Goal: Task Accomplishment & Management: Manage account settings

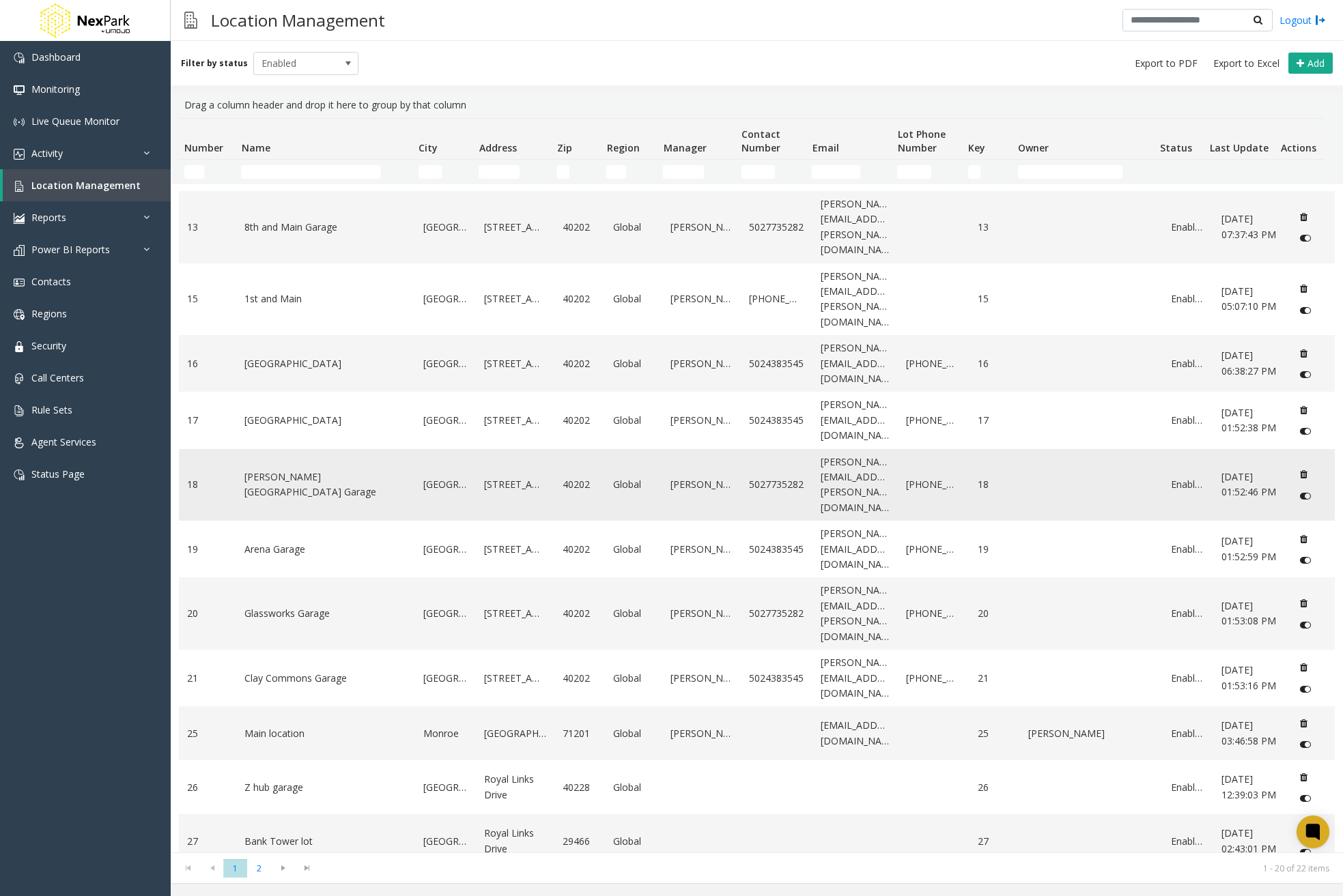
scroll to position [469, 0]
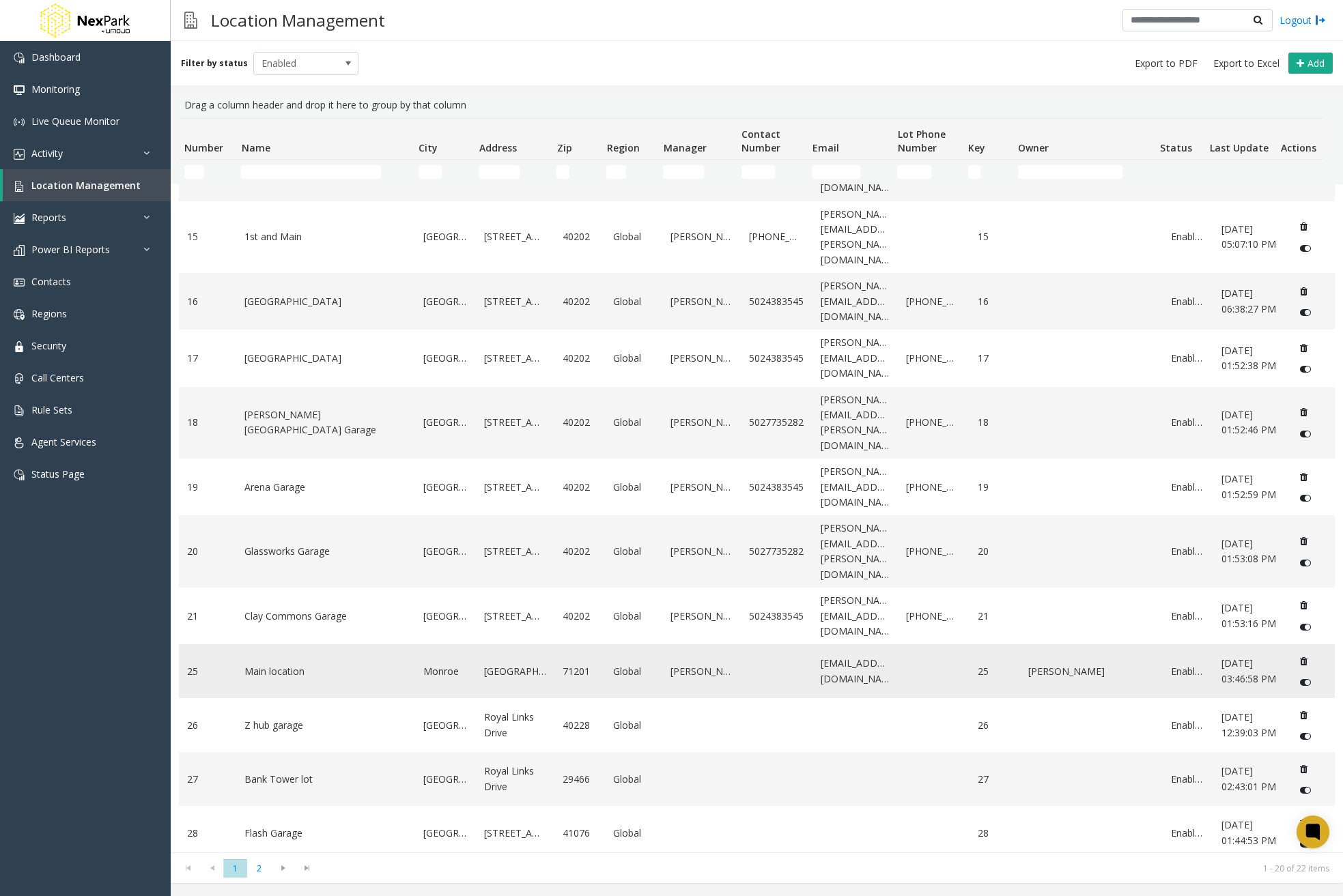
click at [342, 645] on td "Main location" at bounding box center [325, 671] width 179 height 54
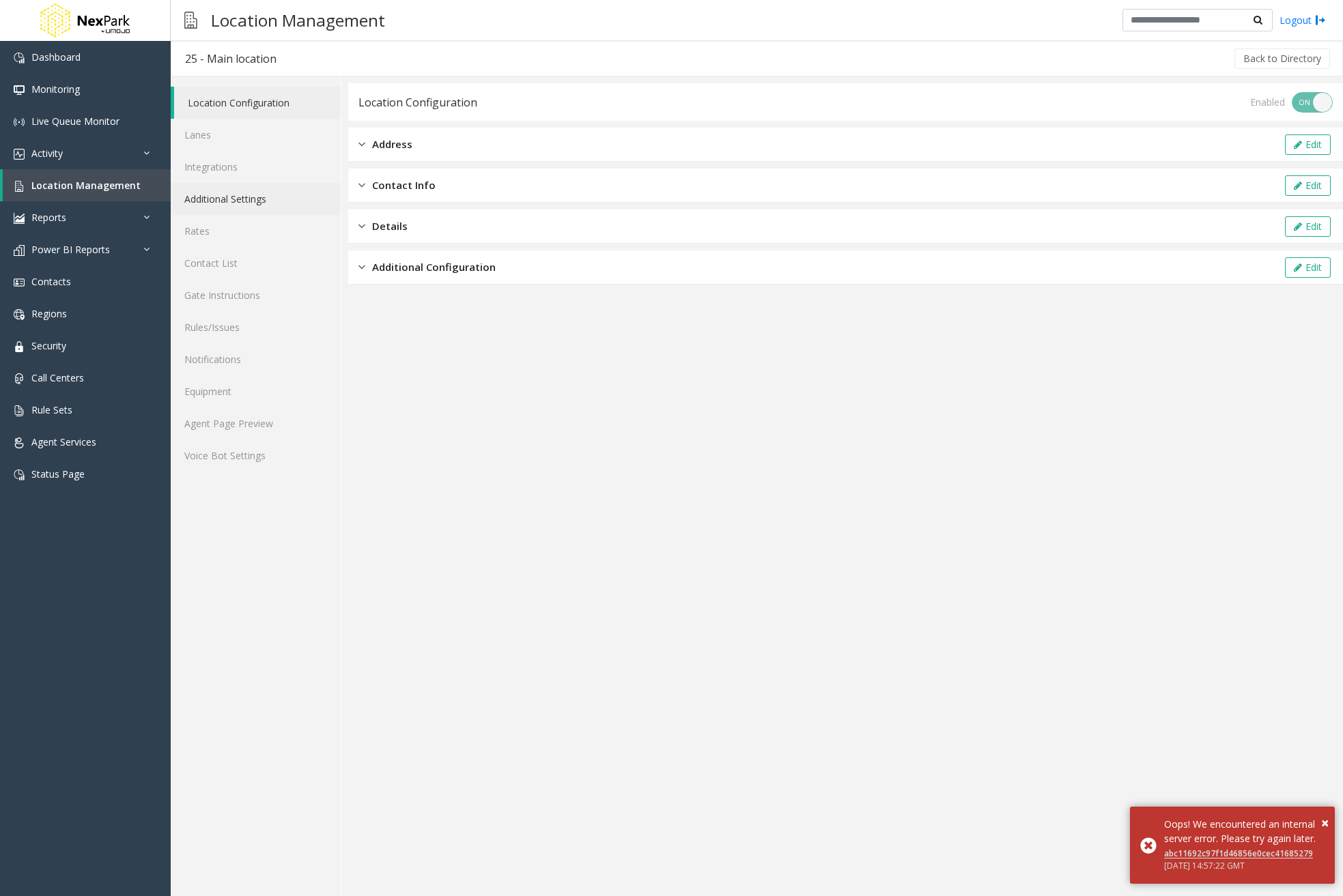
click at [236, 208] on link "Additional Settings" at bounding box center [256, 199] width 170 height 32
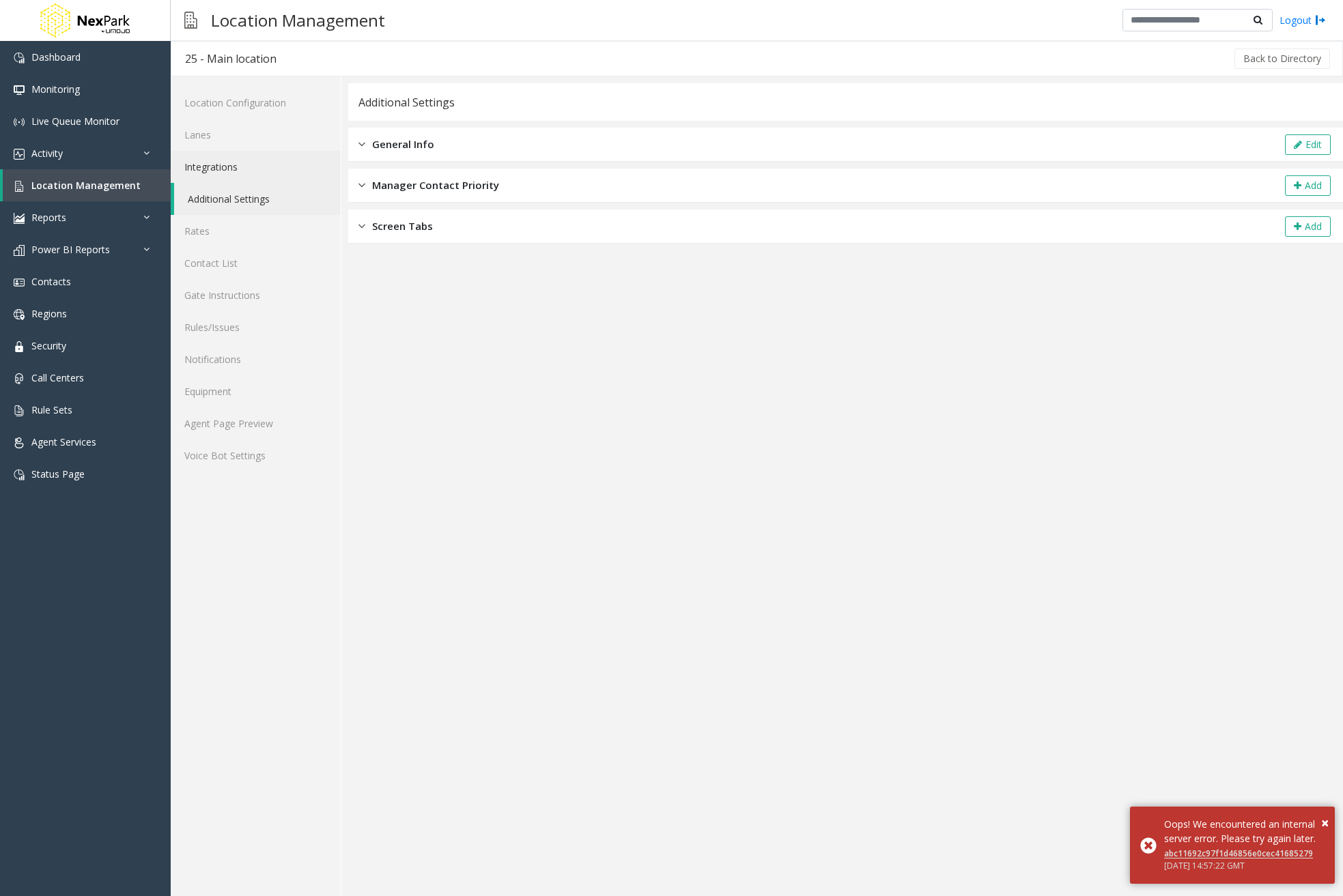
click at [262, 157] on link "Integrations" at bounding box center [256, 167] width 170 height 32
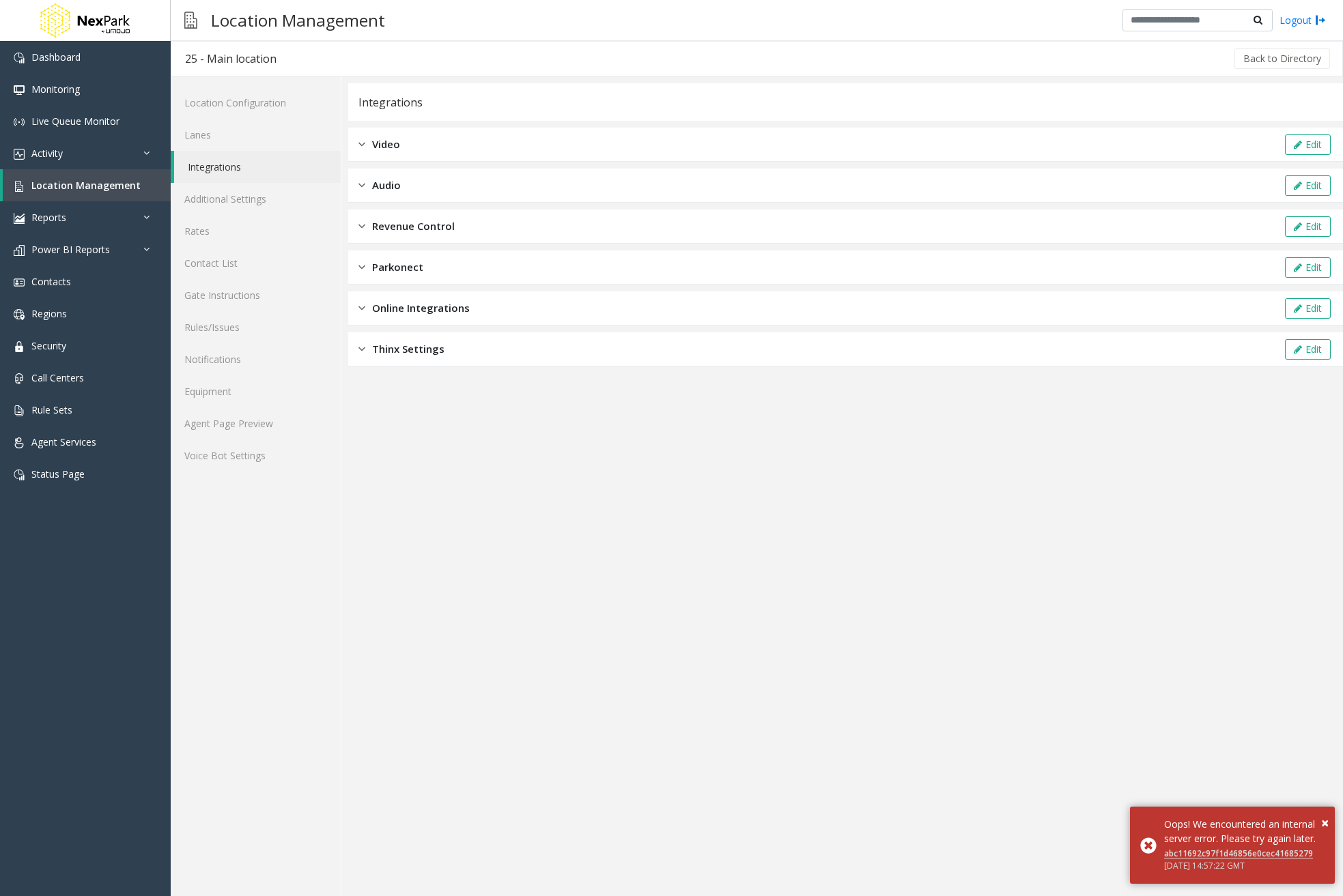
click at [512, 223] on div "Revenue Control Edit" at bounding box center [845, 226] width 995 height 34
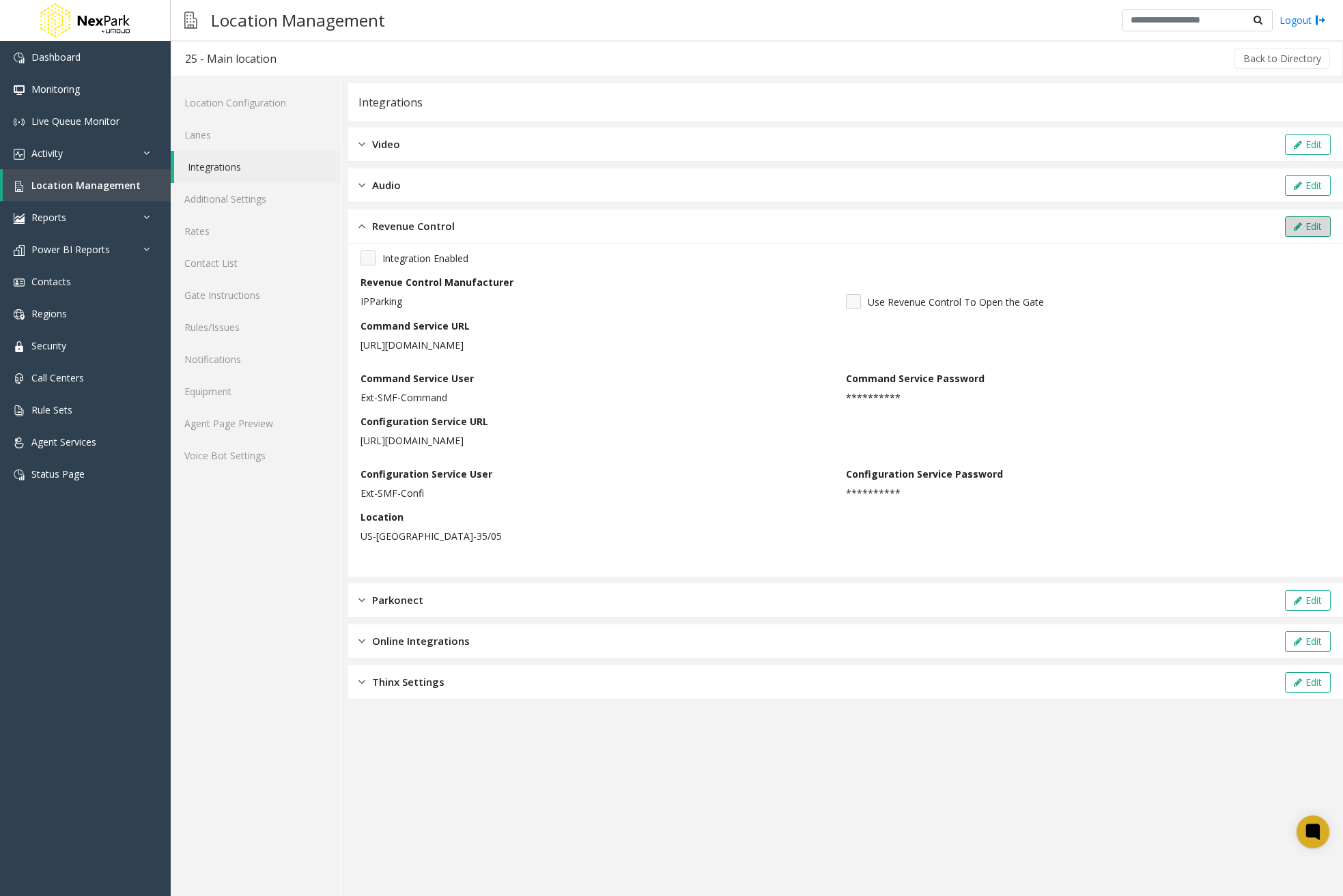
click at [1312, 225] on button "Edit" at bounding box center [1308, 226] width 46 height 20
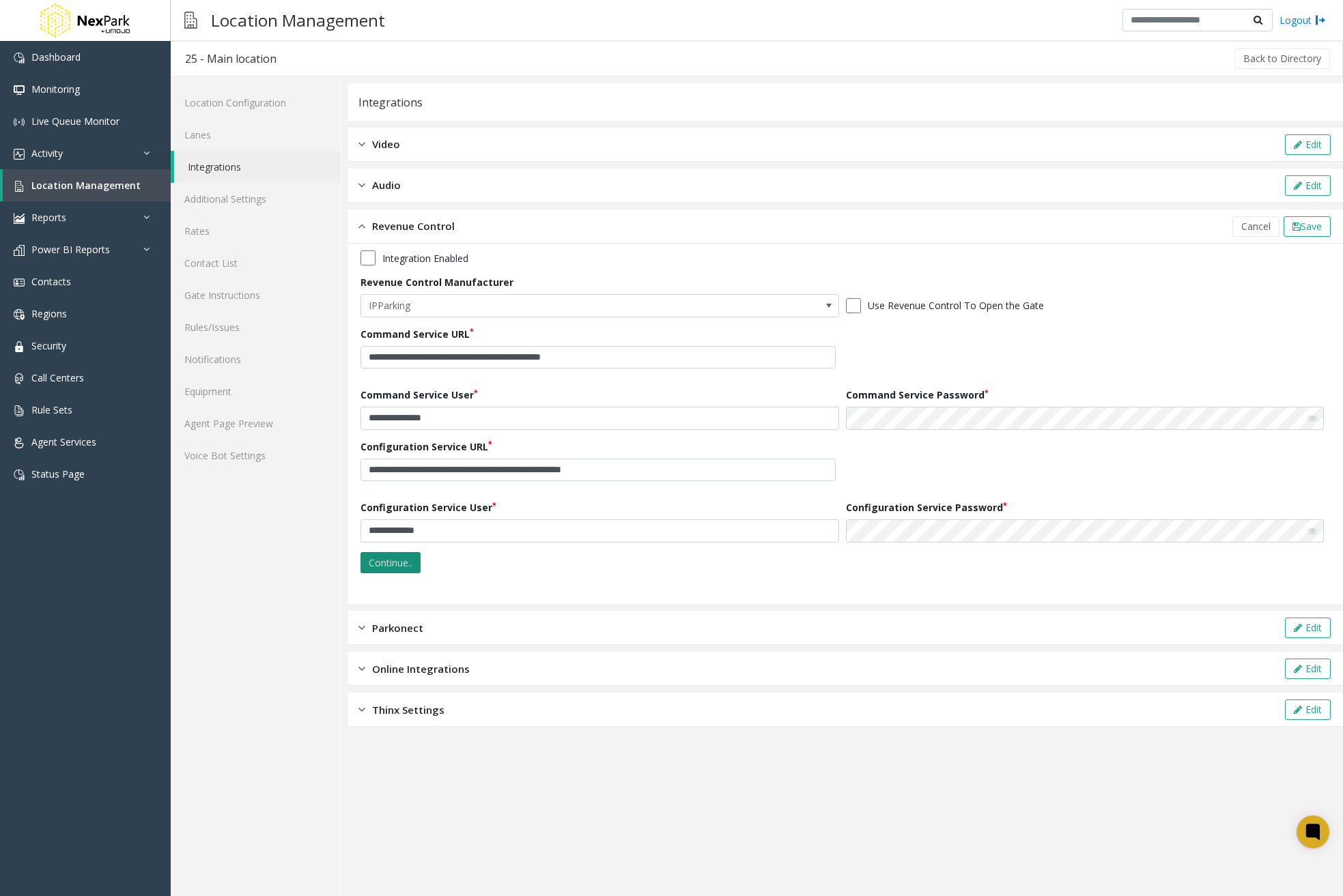
click at [406, 559] on button "Continue.." at bounding box center [391, 563] width 60 height 22
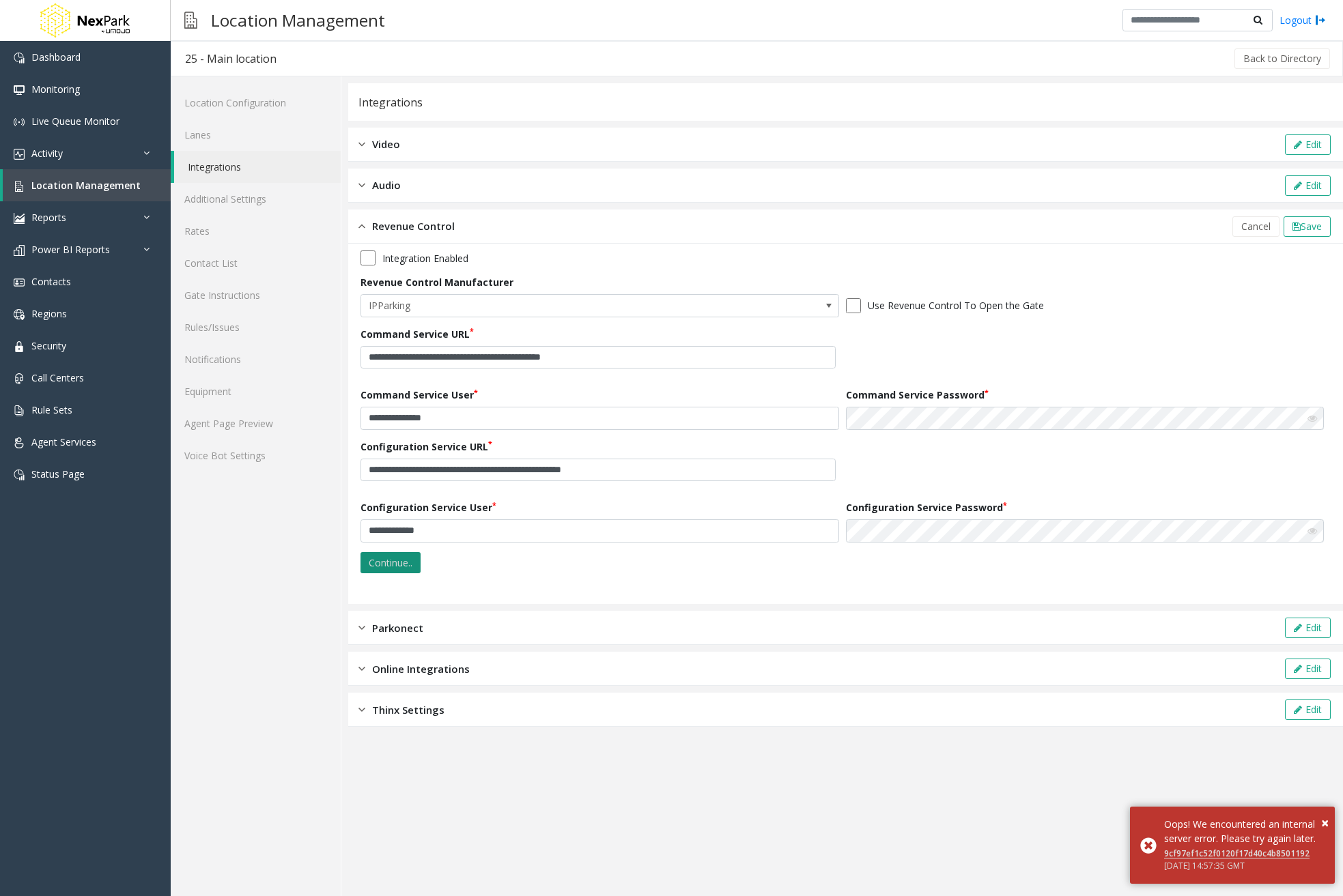
click at [399, 557] on button "Continue.." at bounding box center [391, 563] width 60 height 22
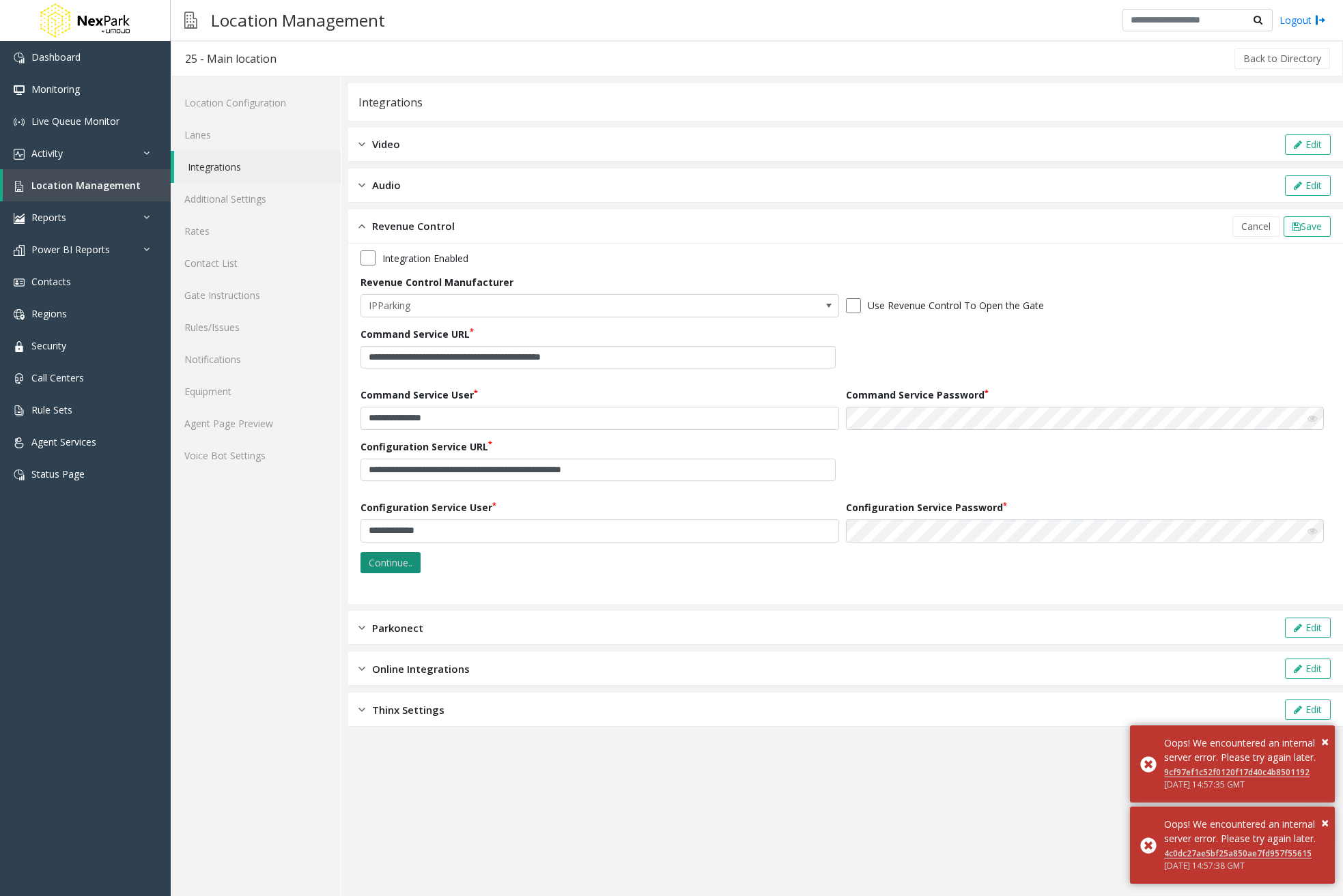
click at [399, 557] on button "Continue.." at bounding box center [391, 563] width 60 height 22
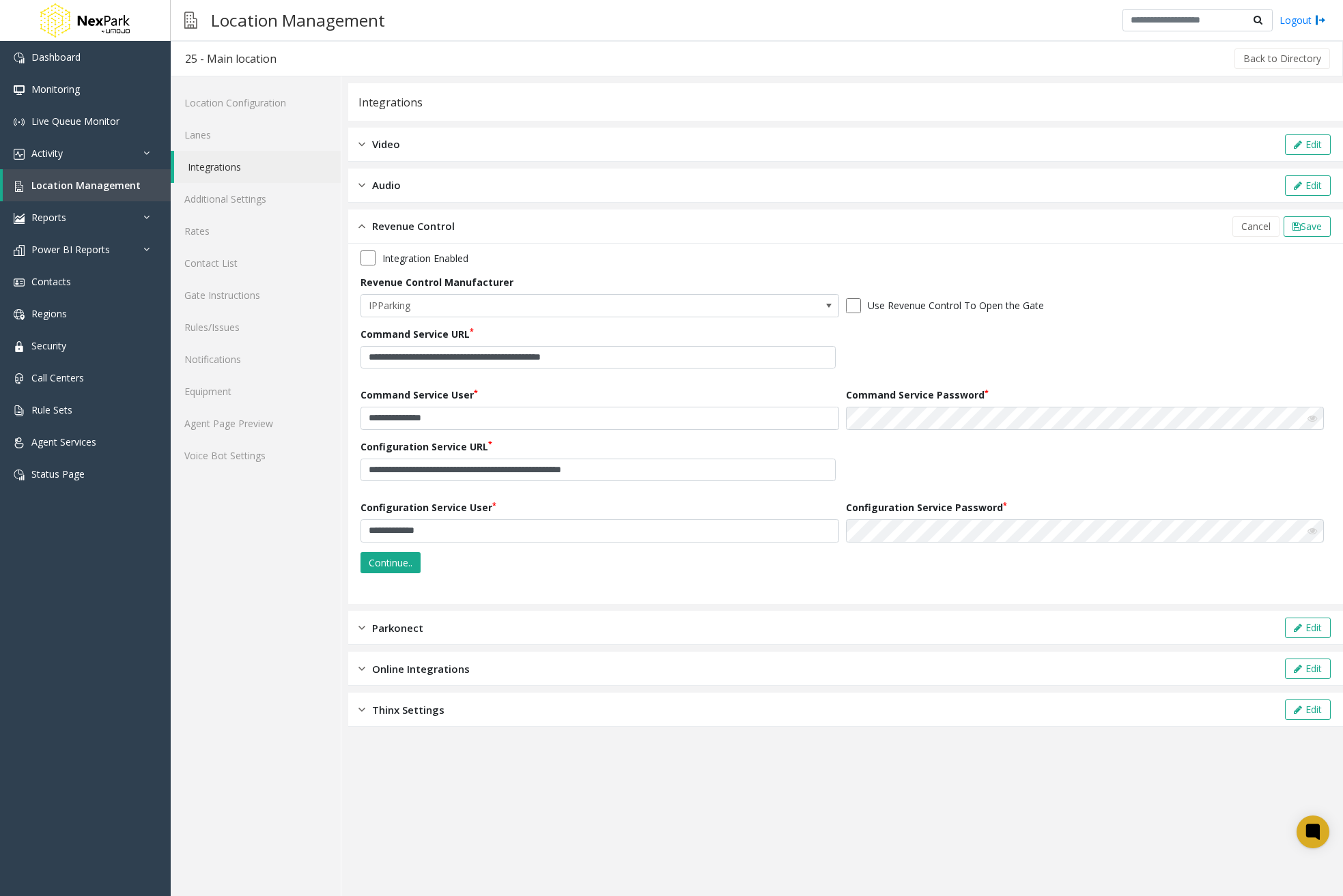
click at [1007, 767] on app-integration "**********" at bounding box center [845, 489] width 995 height 813
click at [388, 558] on button "Continue.." at bounding box center [391, 563] width 60 height 22
click at [114, 182] on span "Location Management" at bounding box center [86, 184] width 109 height 13
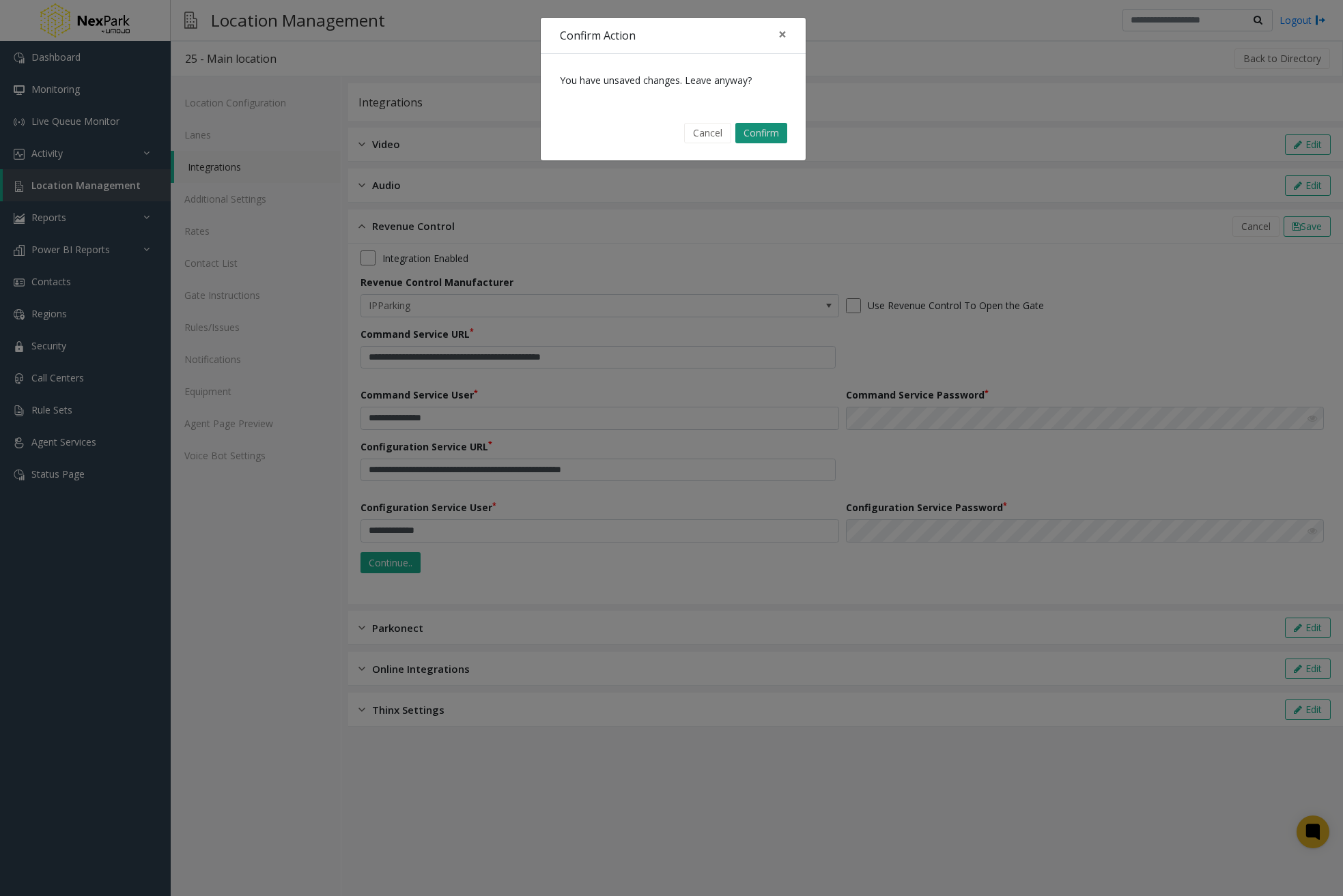
click at [773, 136] on button "Confirm" at bounding box center [761, 133] width 52 height 20
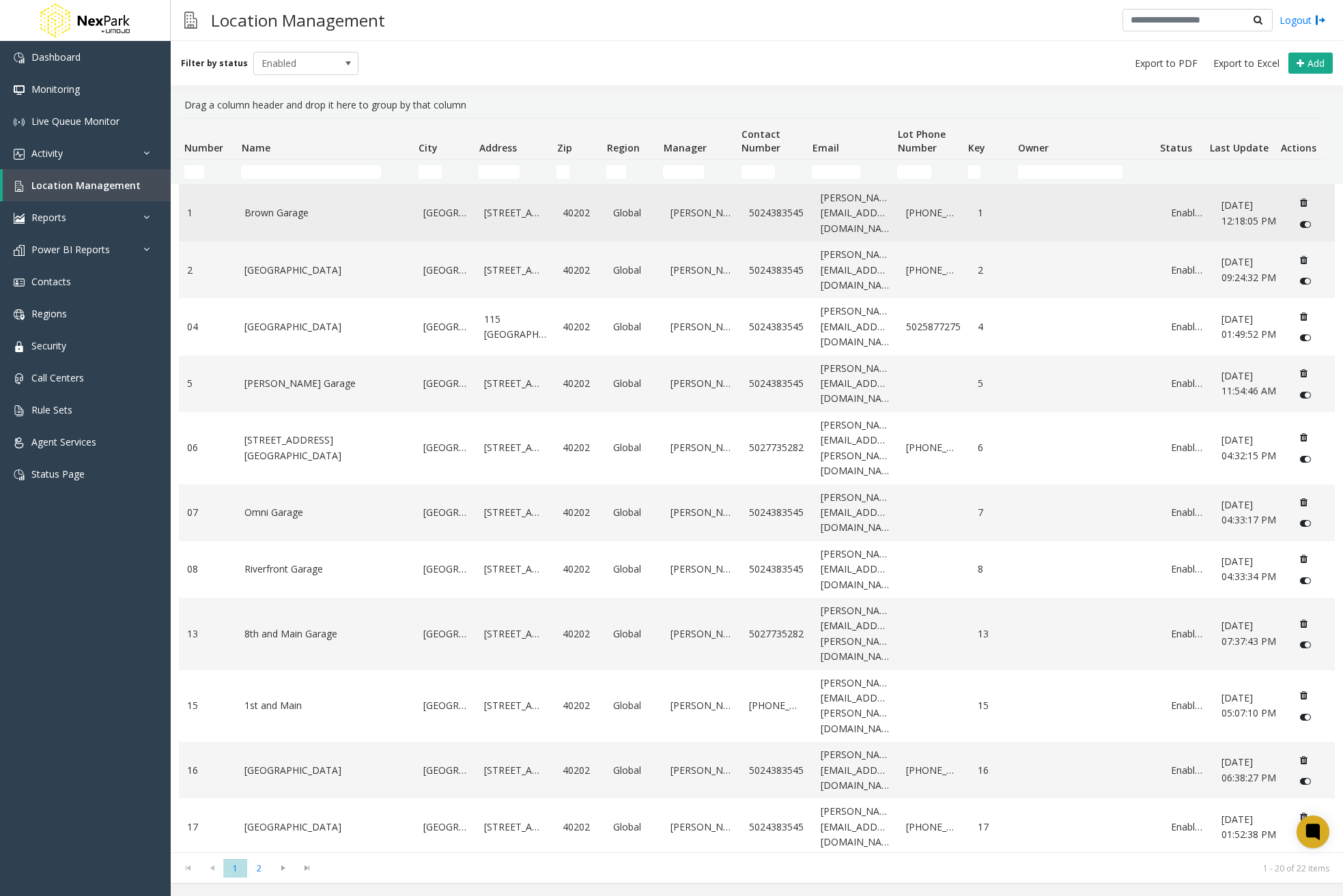
click at [298, 205] on td "Brown Garage" at bounding box center [325, 214] width 179 height 57
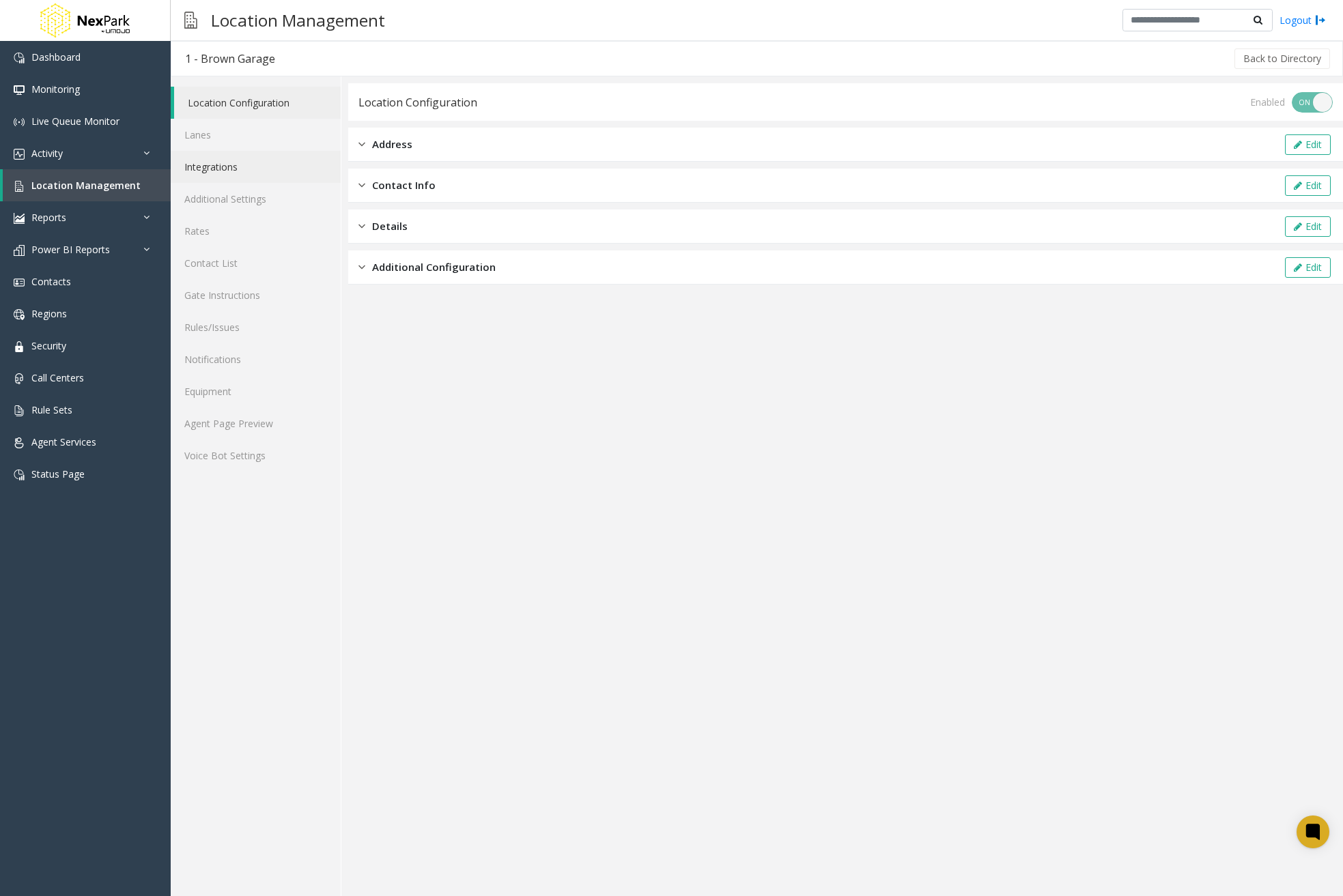
click at [243, 160] on link "Integrations" at bounding box center [256, 167] width 170 height 32
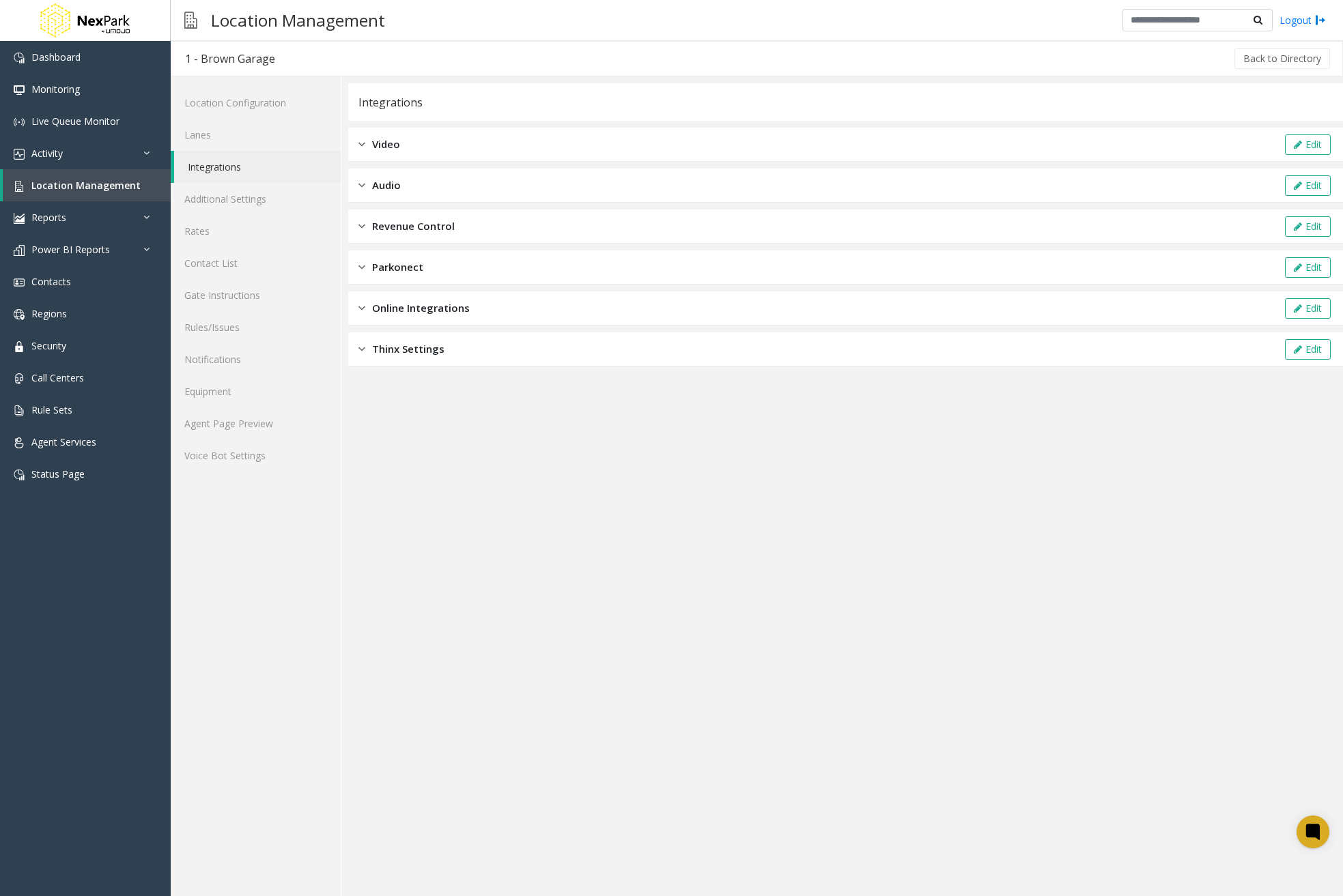
click at [427, 225] on span "Revenue Control" at bounding box center [413, 226] width 83 height 16
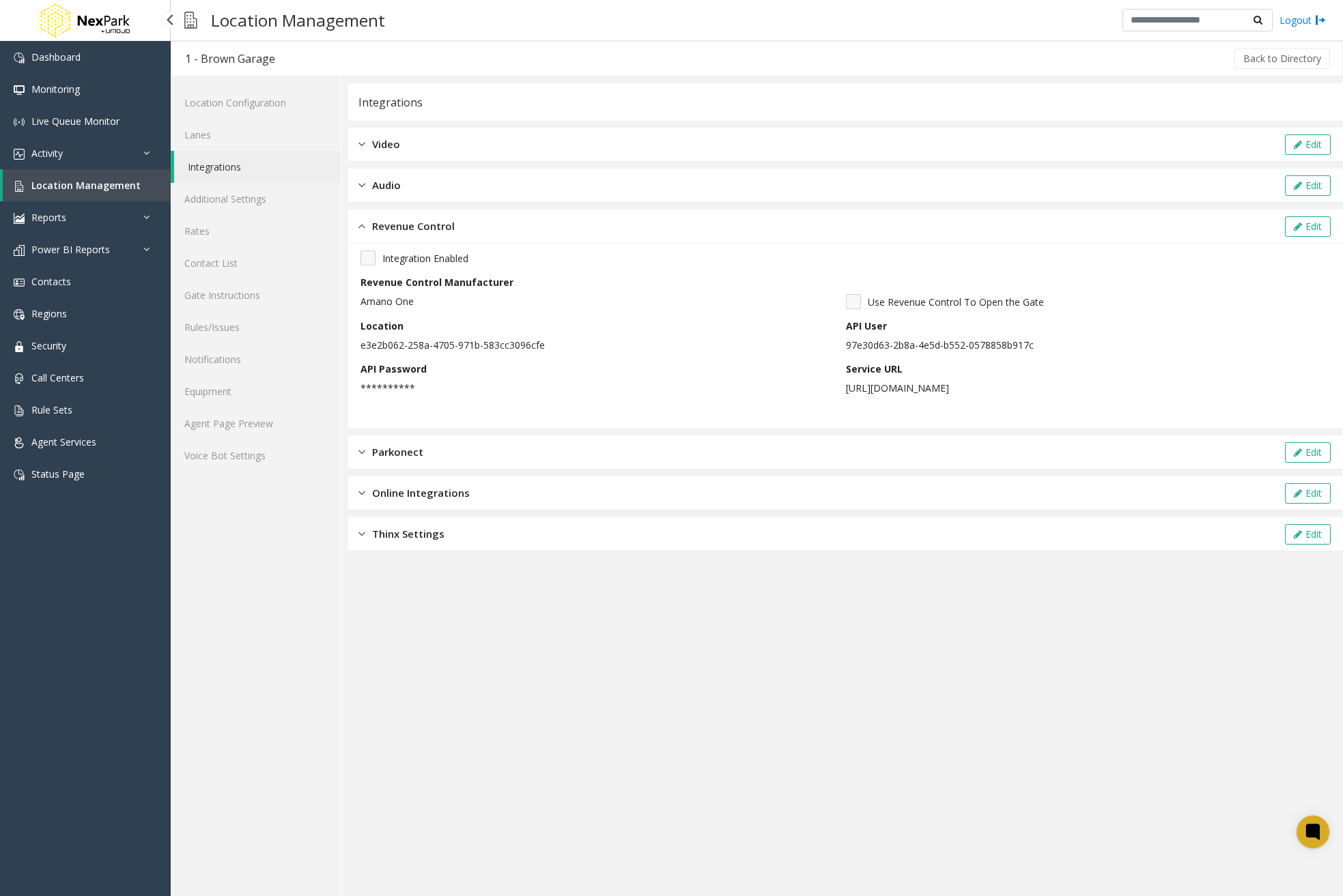
click at [83, 187] on span "Location Management" at bounding box center [86, 184] width 109 height 13
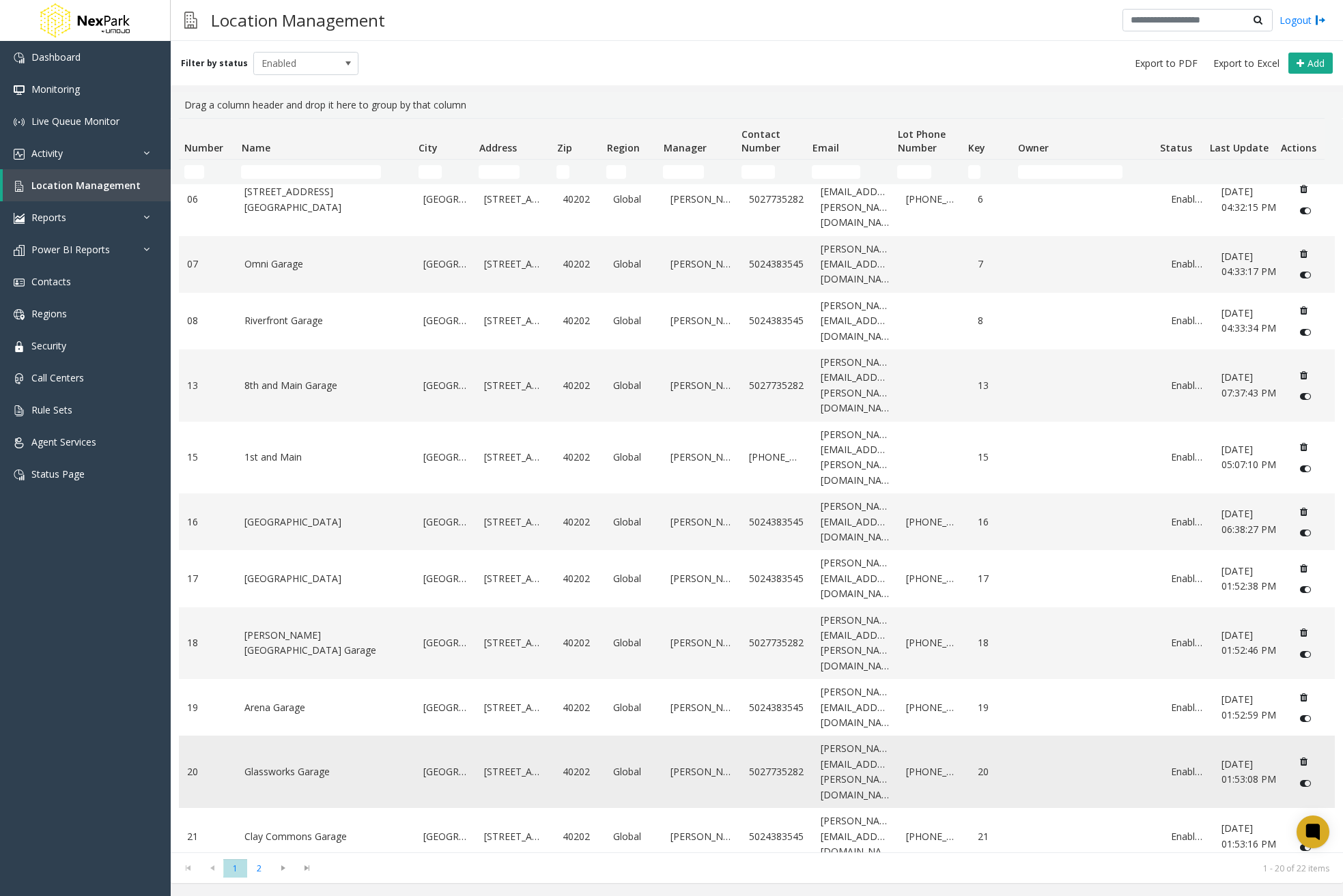
scroll to position [273, 0]
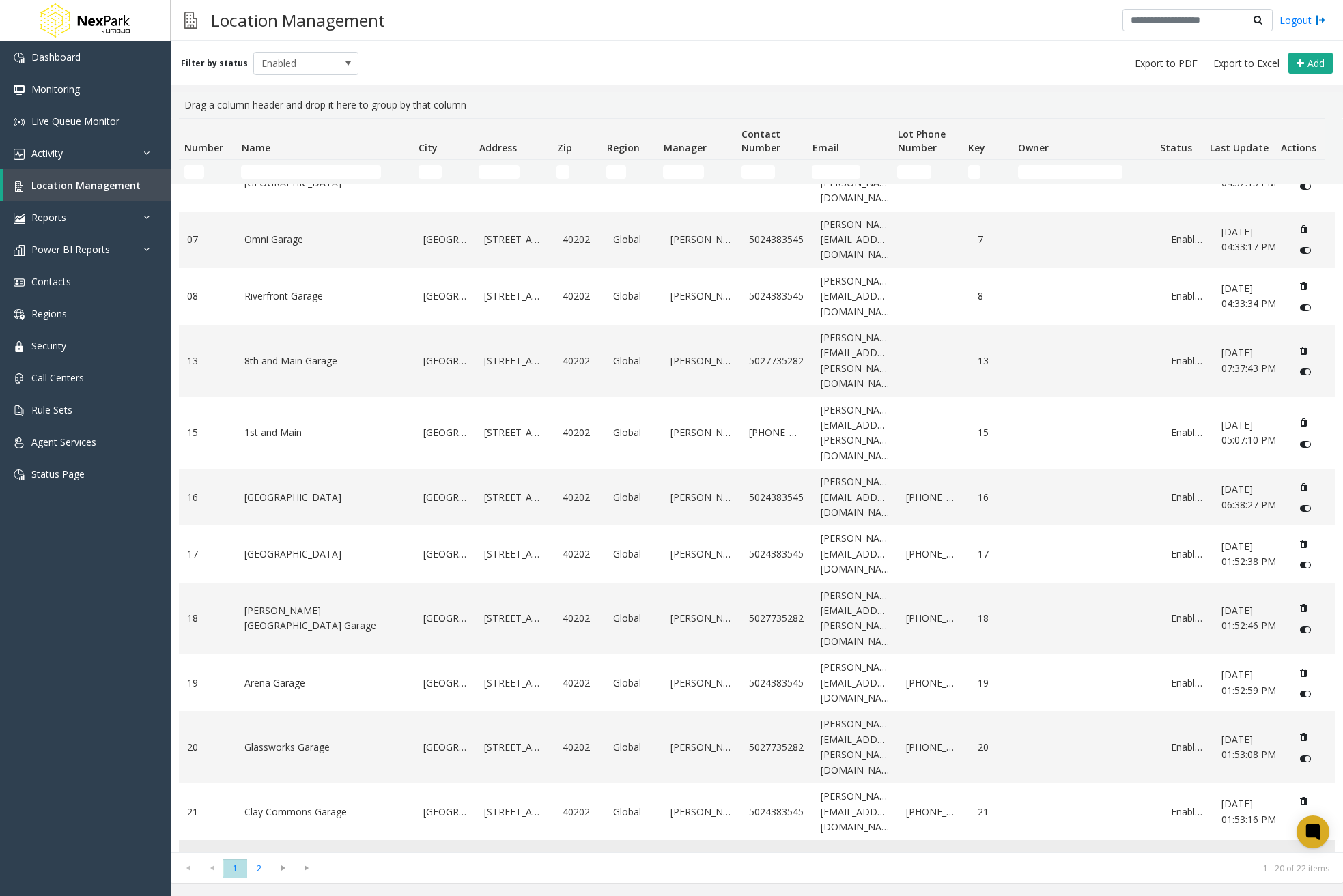
click at [312, 860] on link "Main location" at bounding box center [326, 868] width 163 height 15
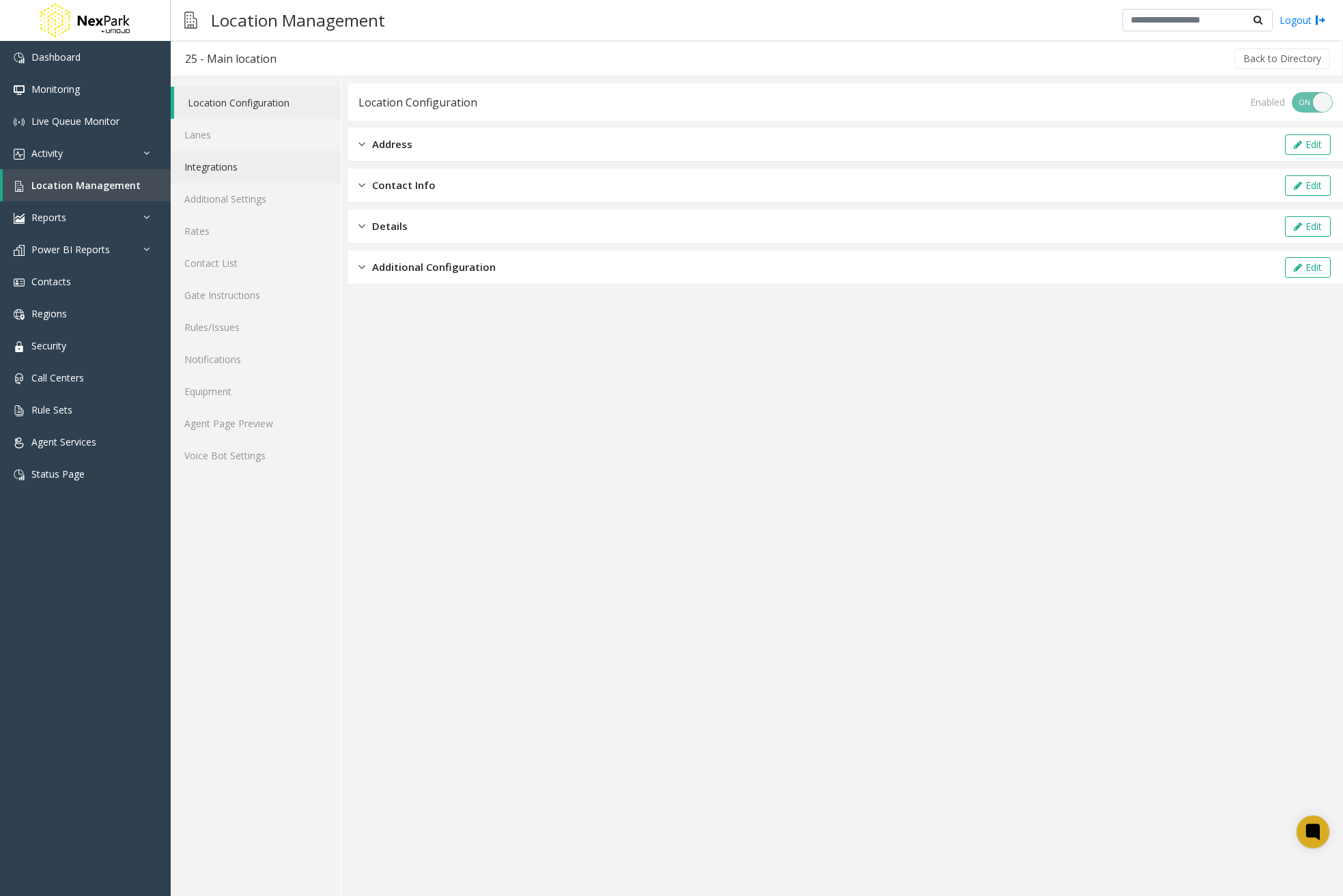
click at [212, 173] on link "Integrations" at bounding box center [256, 167] width 170 height 32
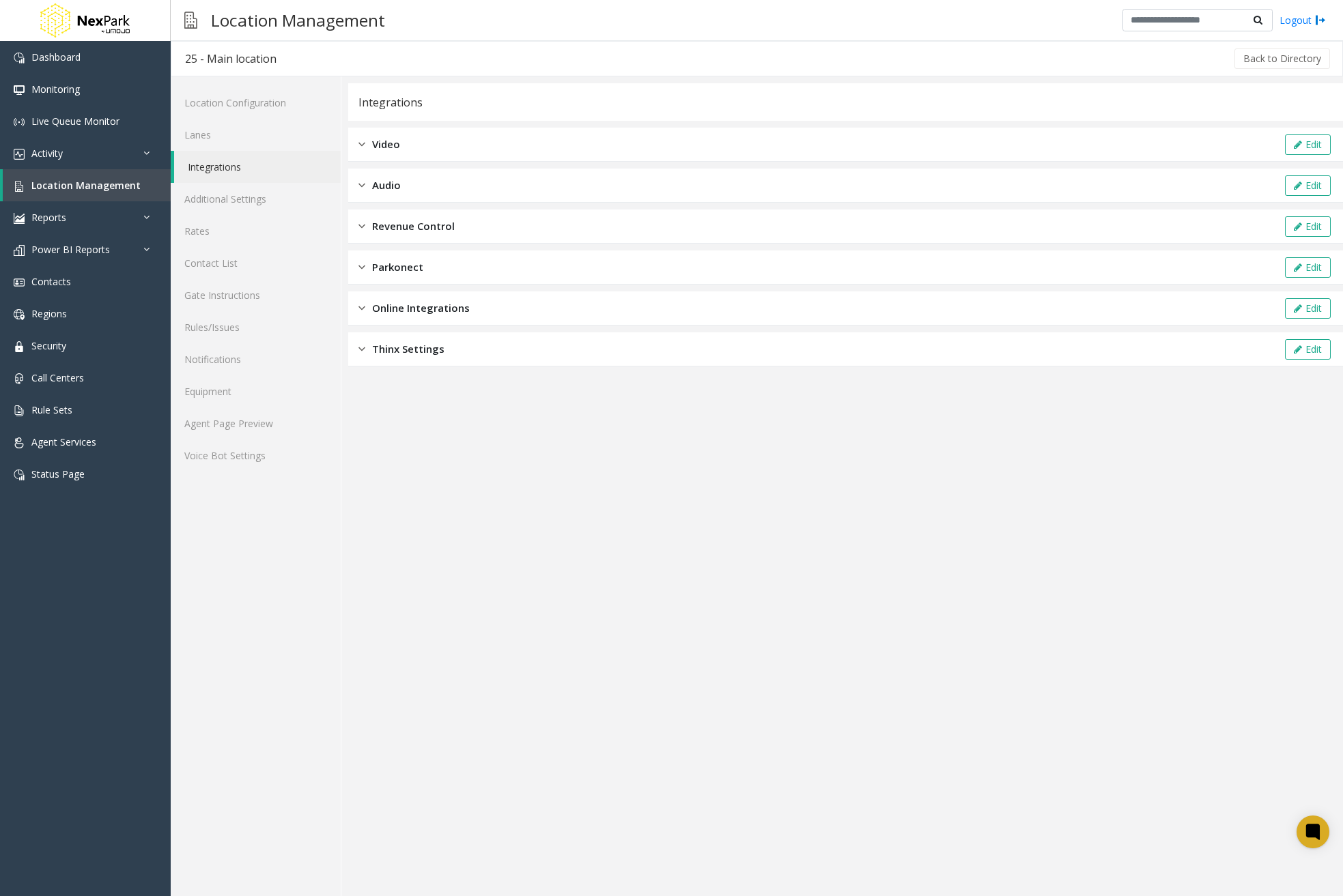
click at [416, 224] on span "Revenue Control" at bounding box center [413, 226] width 83 height 16
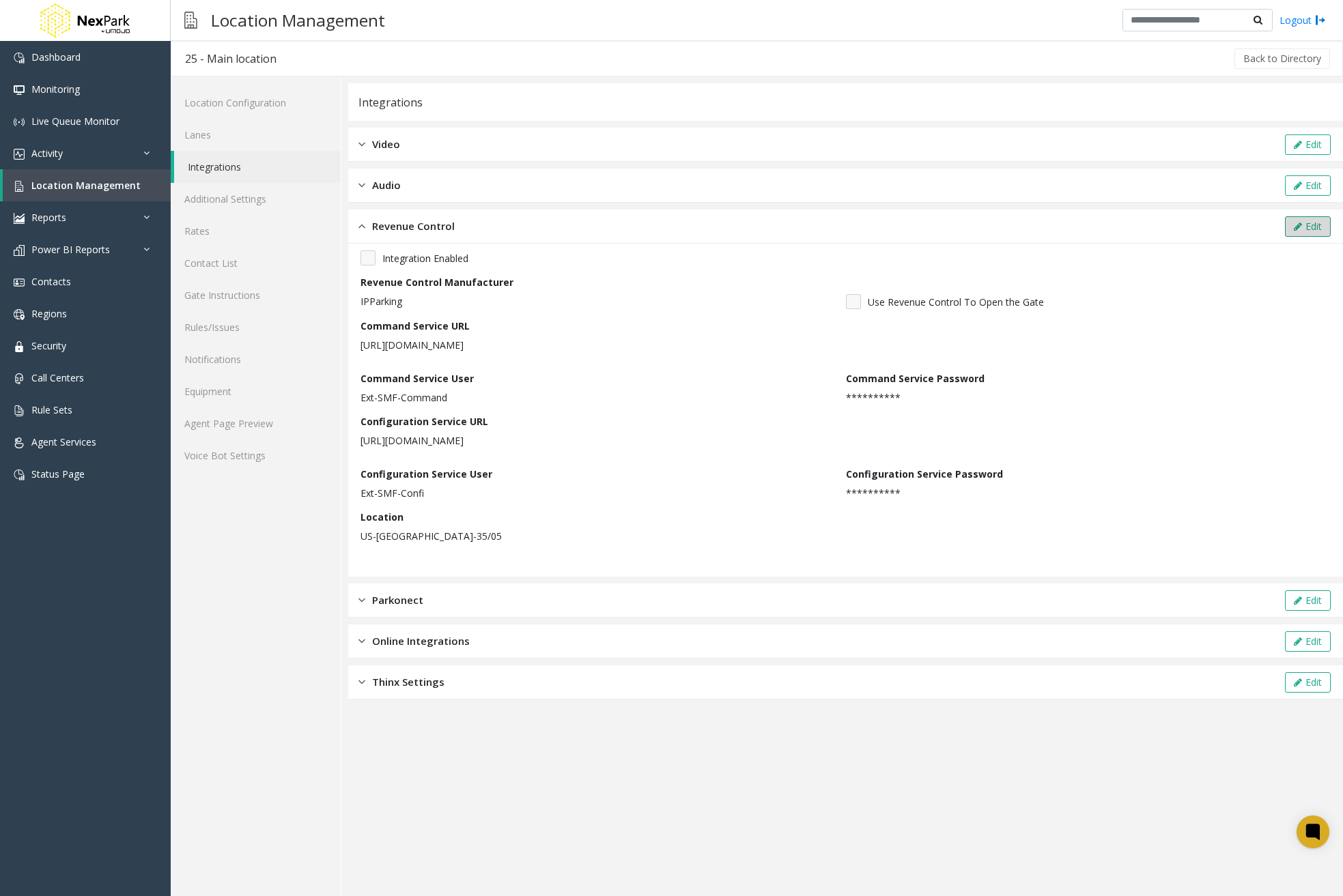
click at [1301, 226] on icon at bounding box center [1298, 226] width 8 height 9
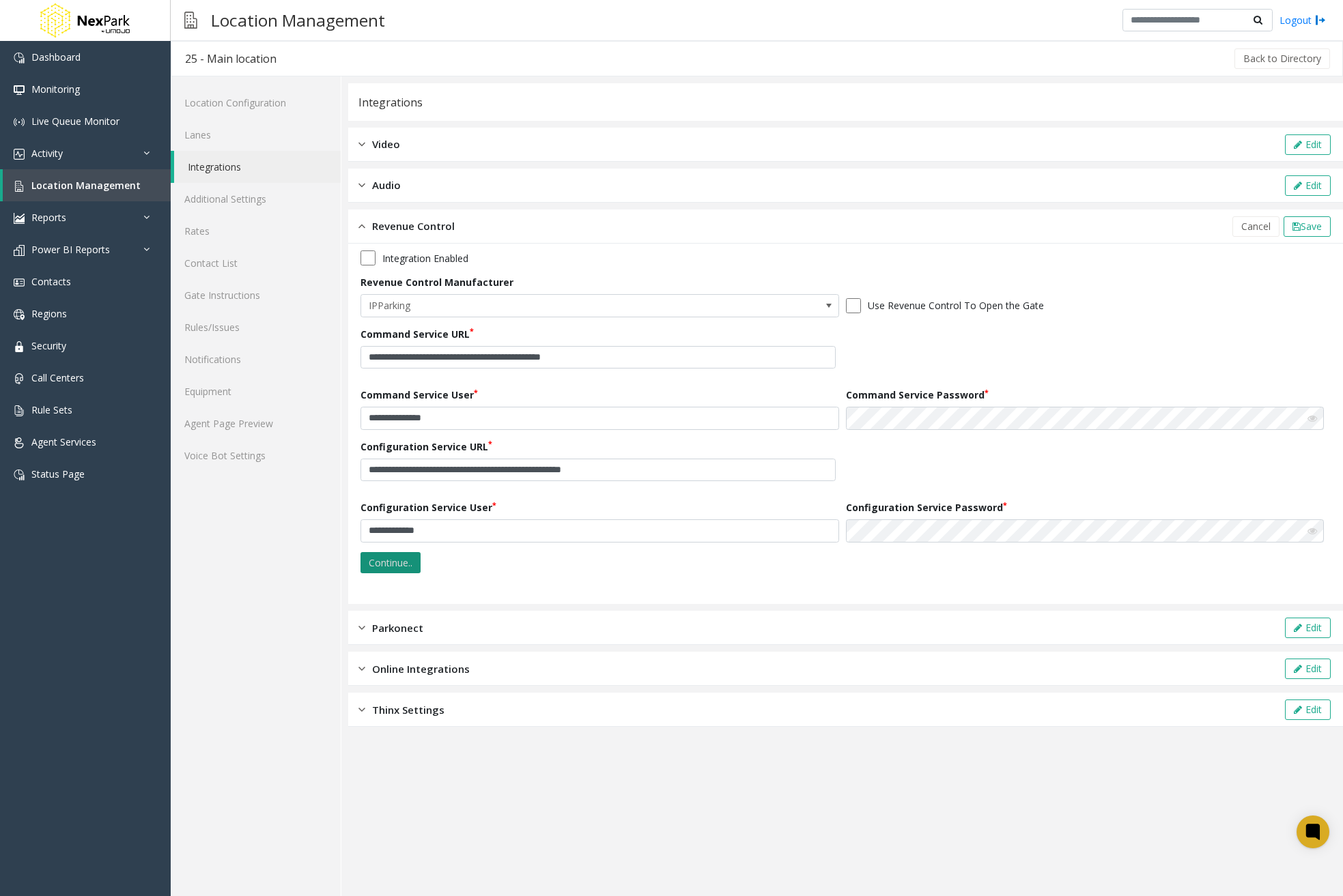
click at [417, 565] on button "Continue.." at bounding box center [391, 563] width 60 height 22
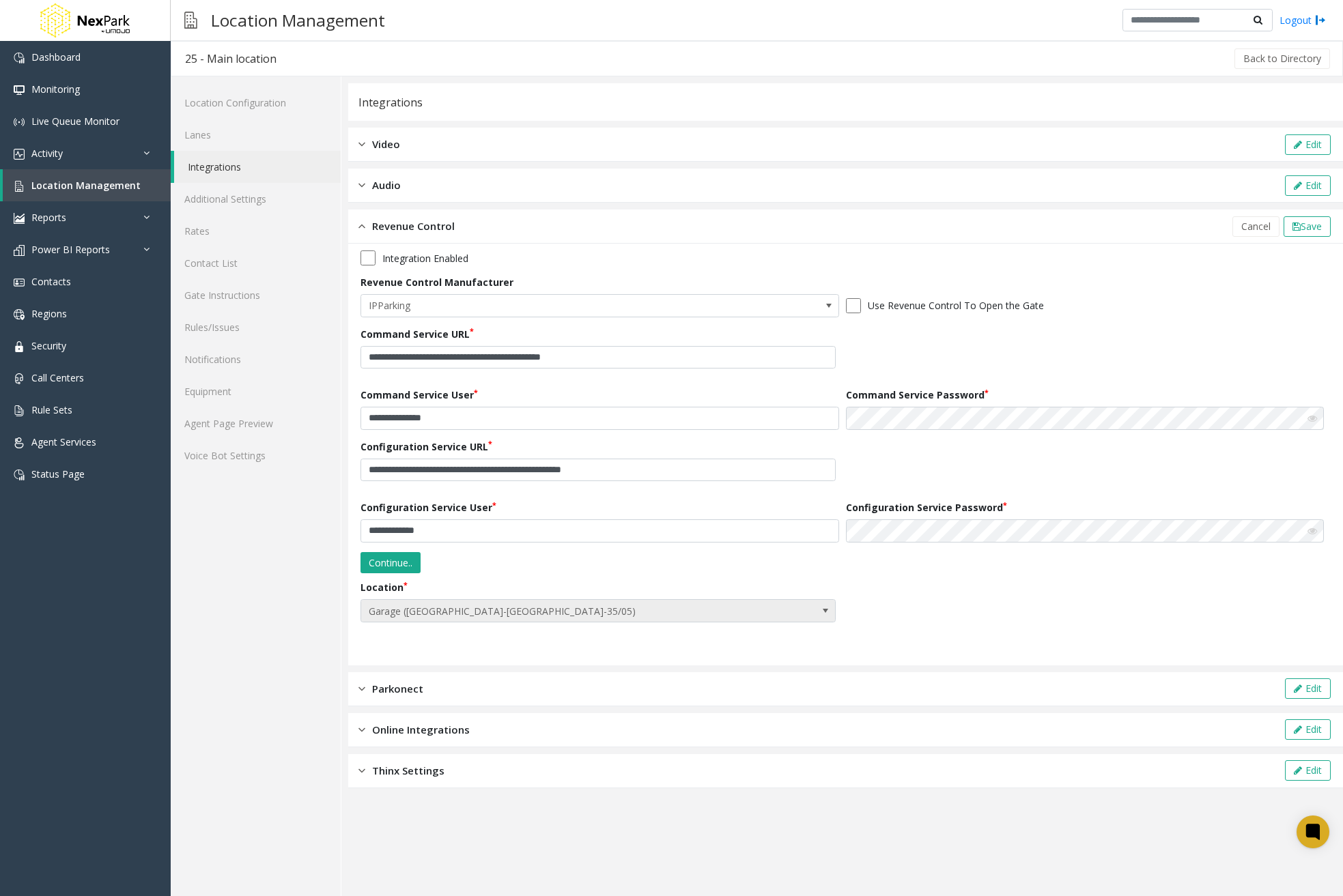
click at [480, 614] on span "Garage ([GEOGRAPHIC_DATA]-[GEOGRAPHIC_DATA]-35/05)" at bounding box center [551, 611] width 379 height 22
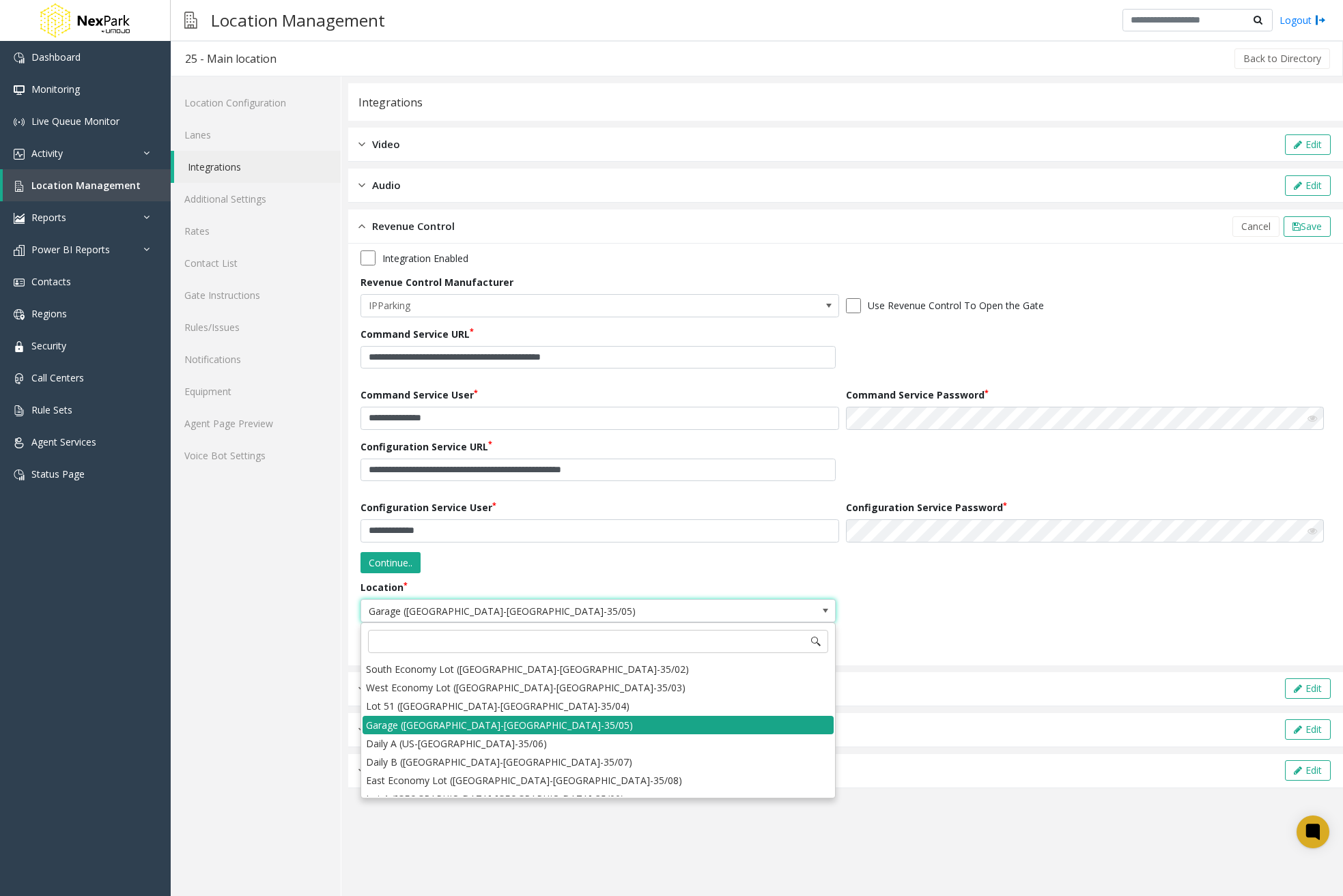
click at [469, 724] on li "Garage ([GEOGRAPHIC_DATA]-[GEOGRAPHIC_DATA]-35/05)" at bounding box center [598, 725] width 471 height 18
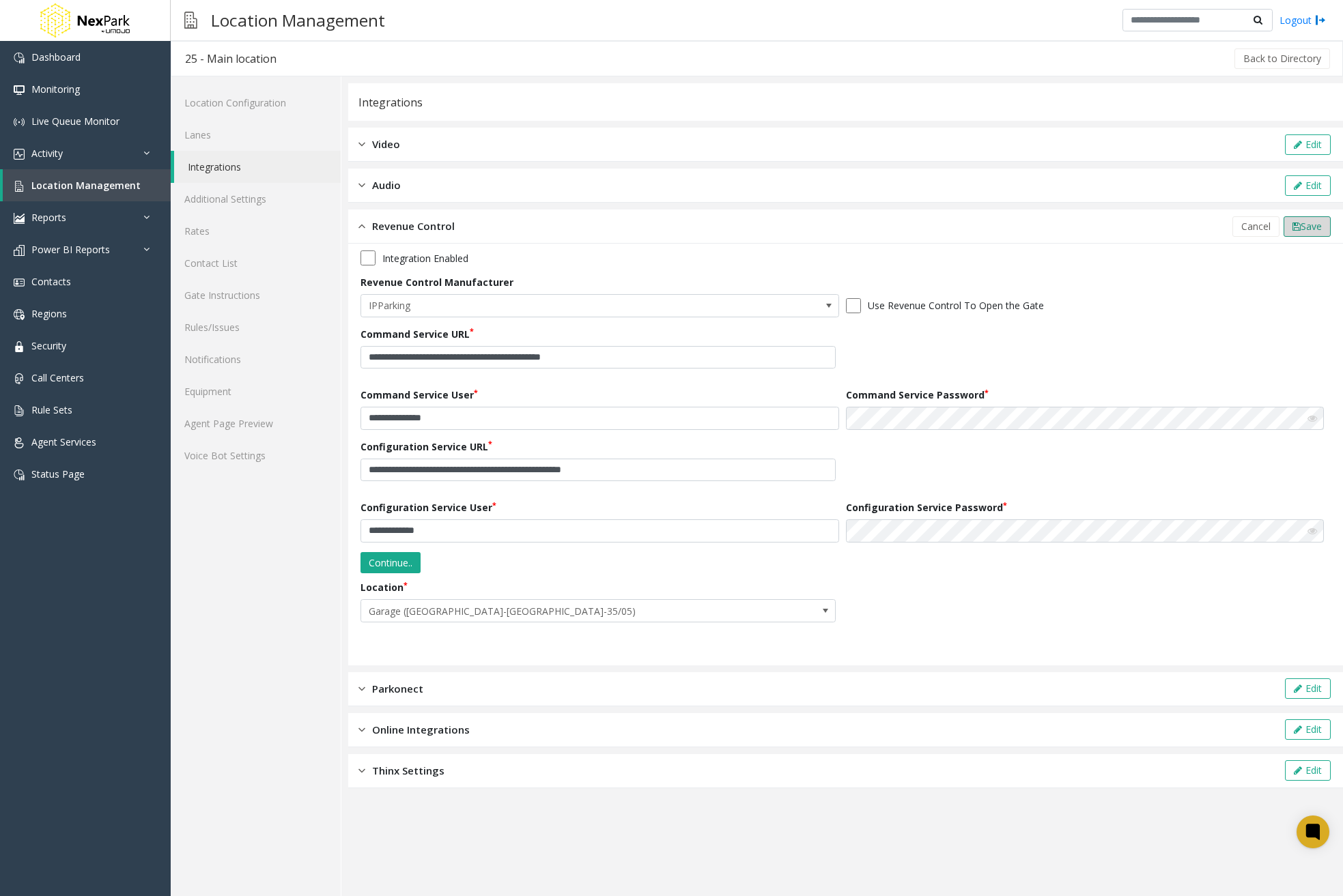
click at [1293, 228] on icon at bounding box center [1297, 226] width 8 height 9
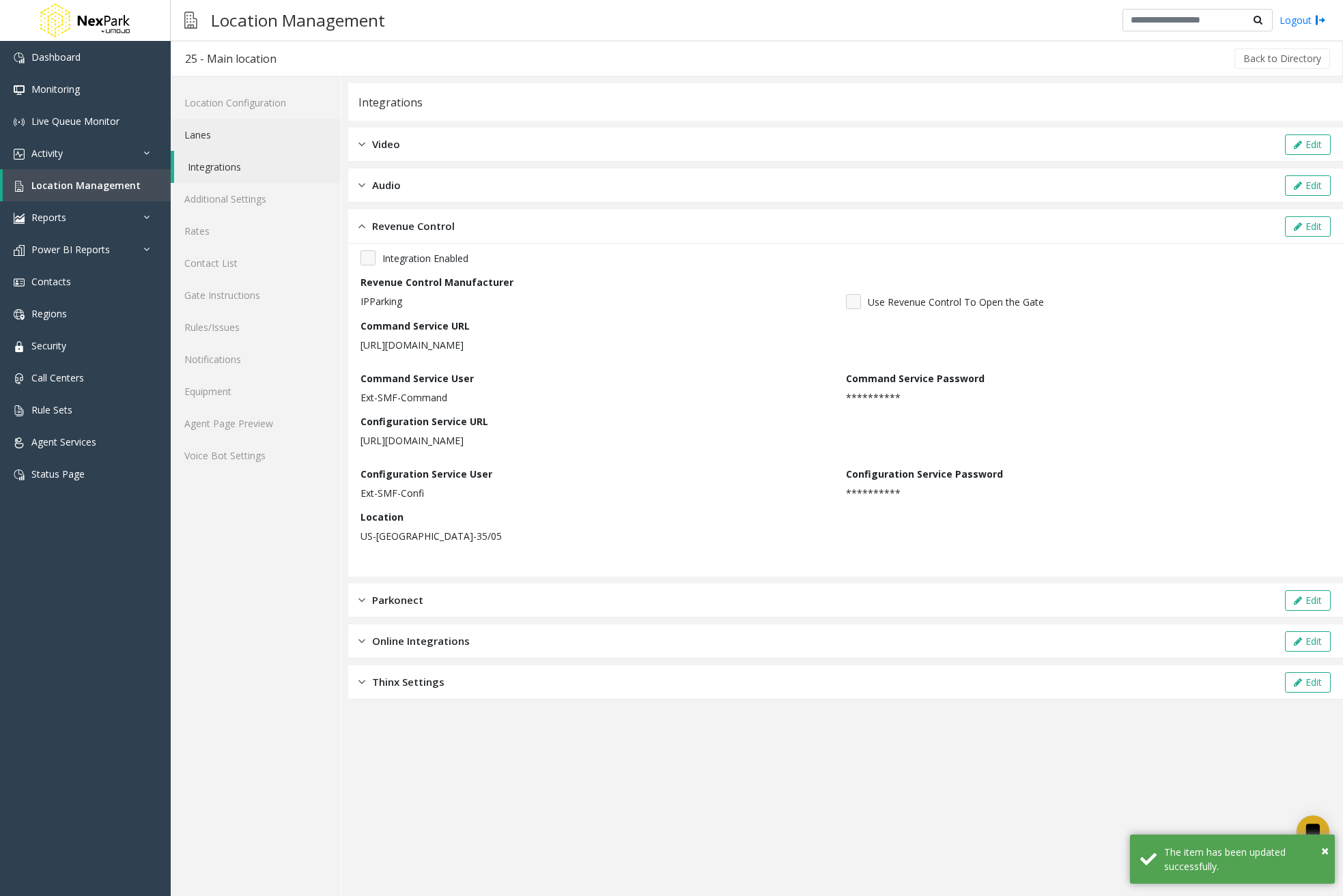
click at [226, 137] on link "Lanes" at bounding box center [256, 135] width 170 height 32
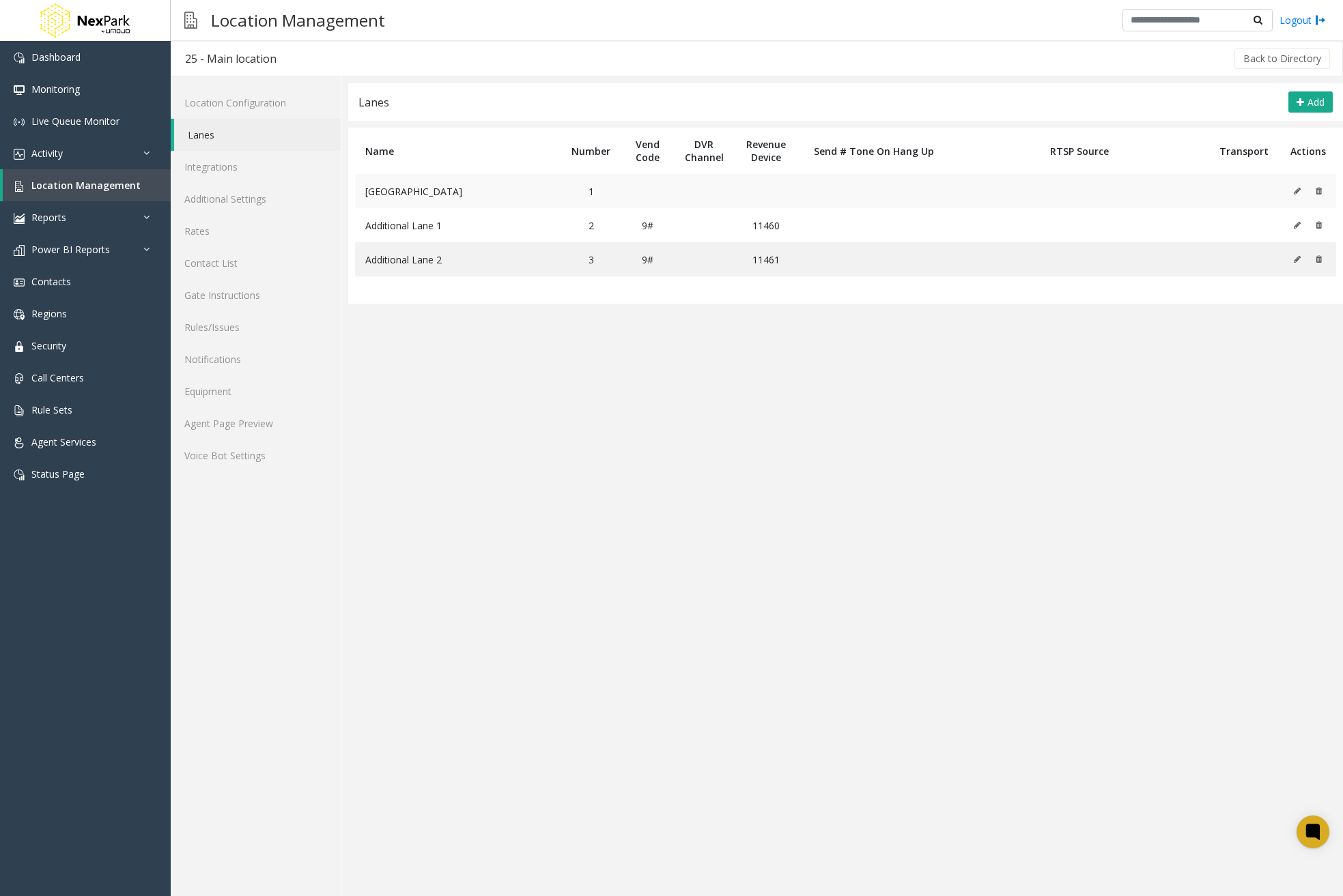
click at [1299, 190] on icon at bounding box center [1297, 191] width 7 height 8
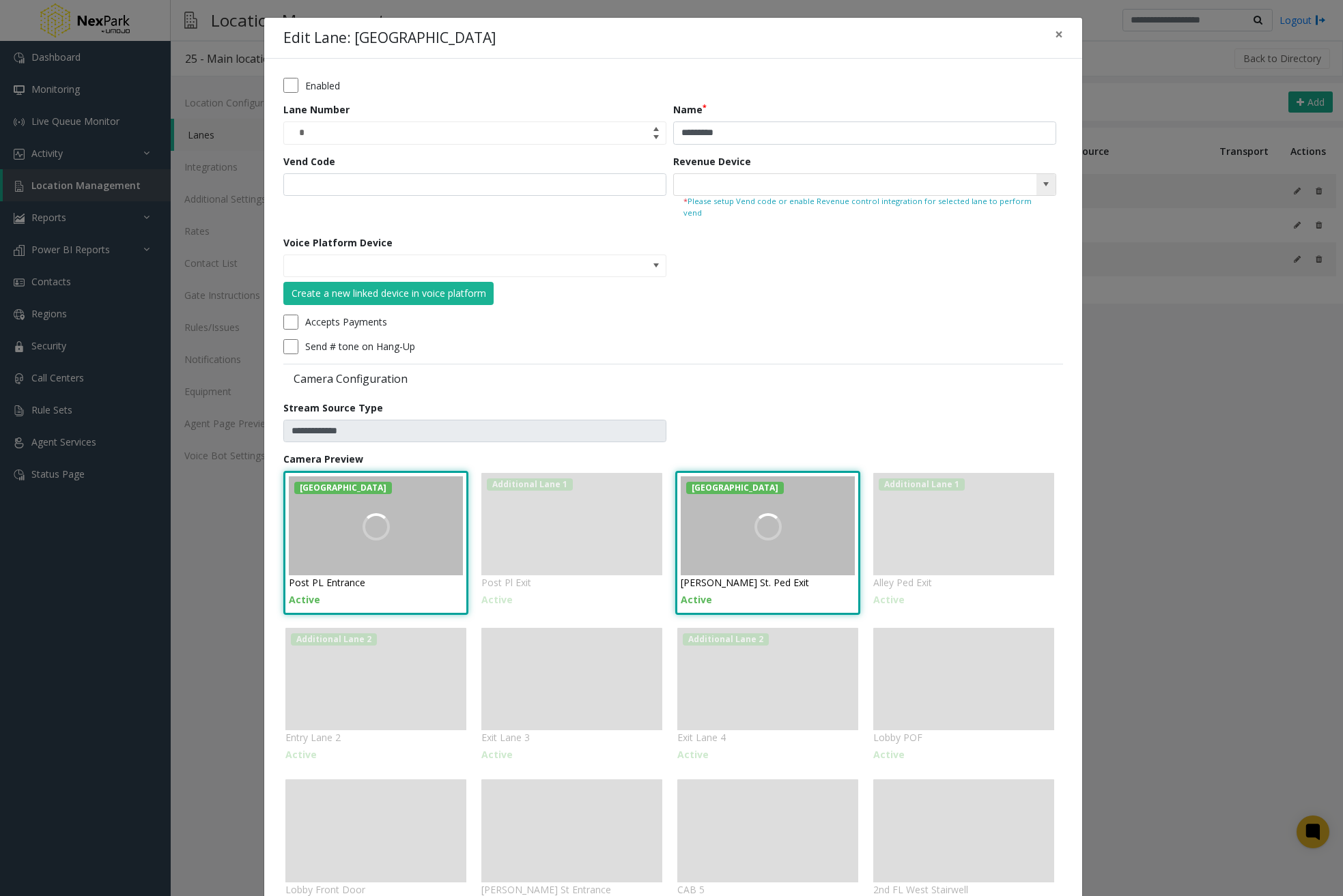
click at [1051, 186] on span at bounding box center [1045, 185] width 19 height 22
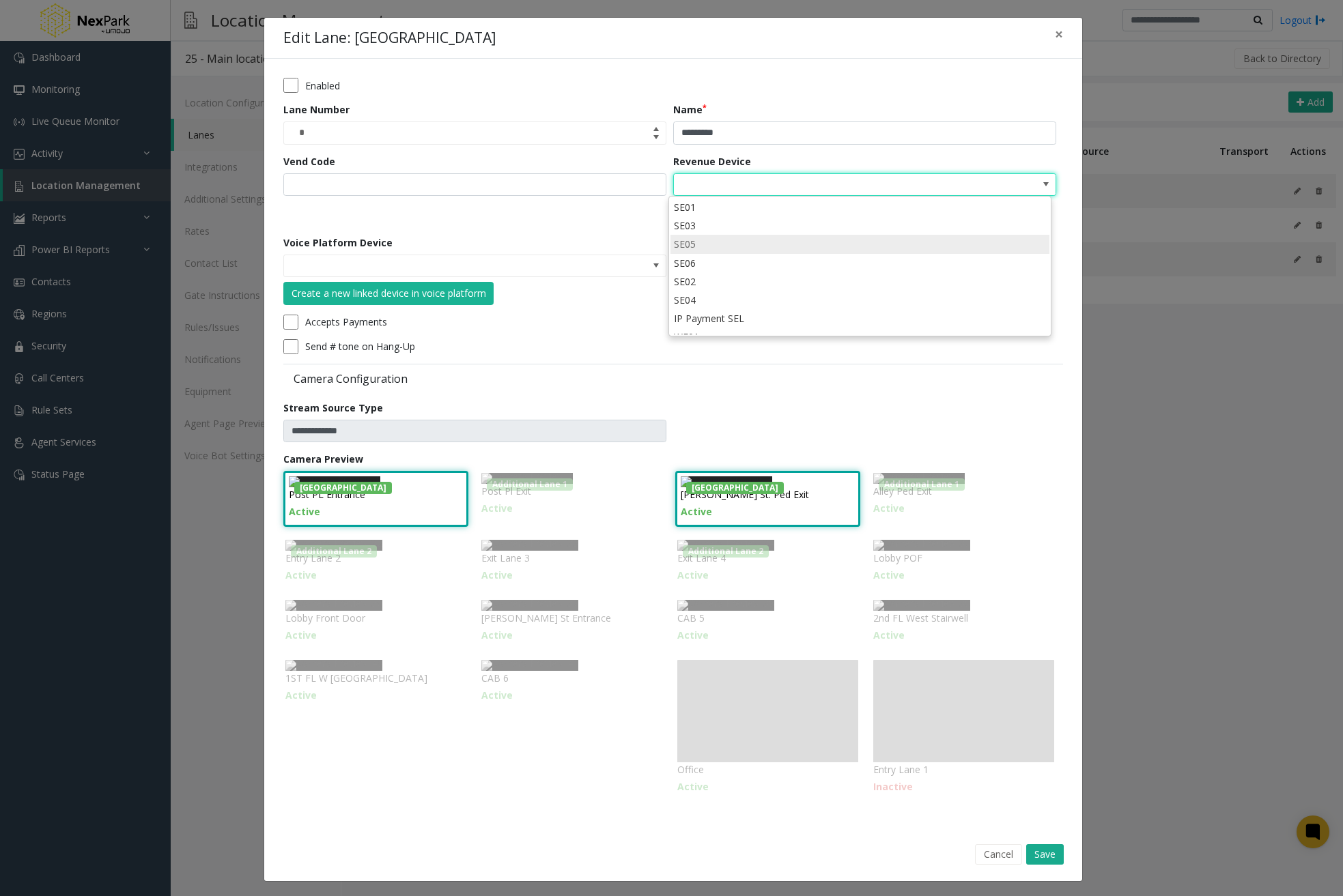
click at [886, 236] on li "SE05" at bounding box center [860, 244] width 379 height 18
type input "****"
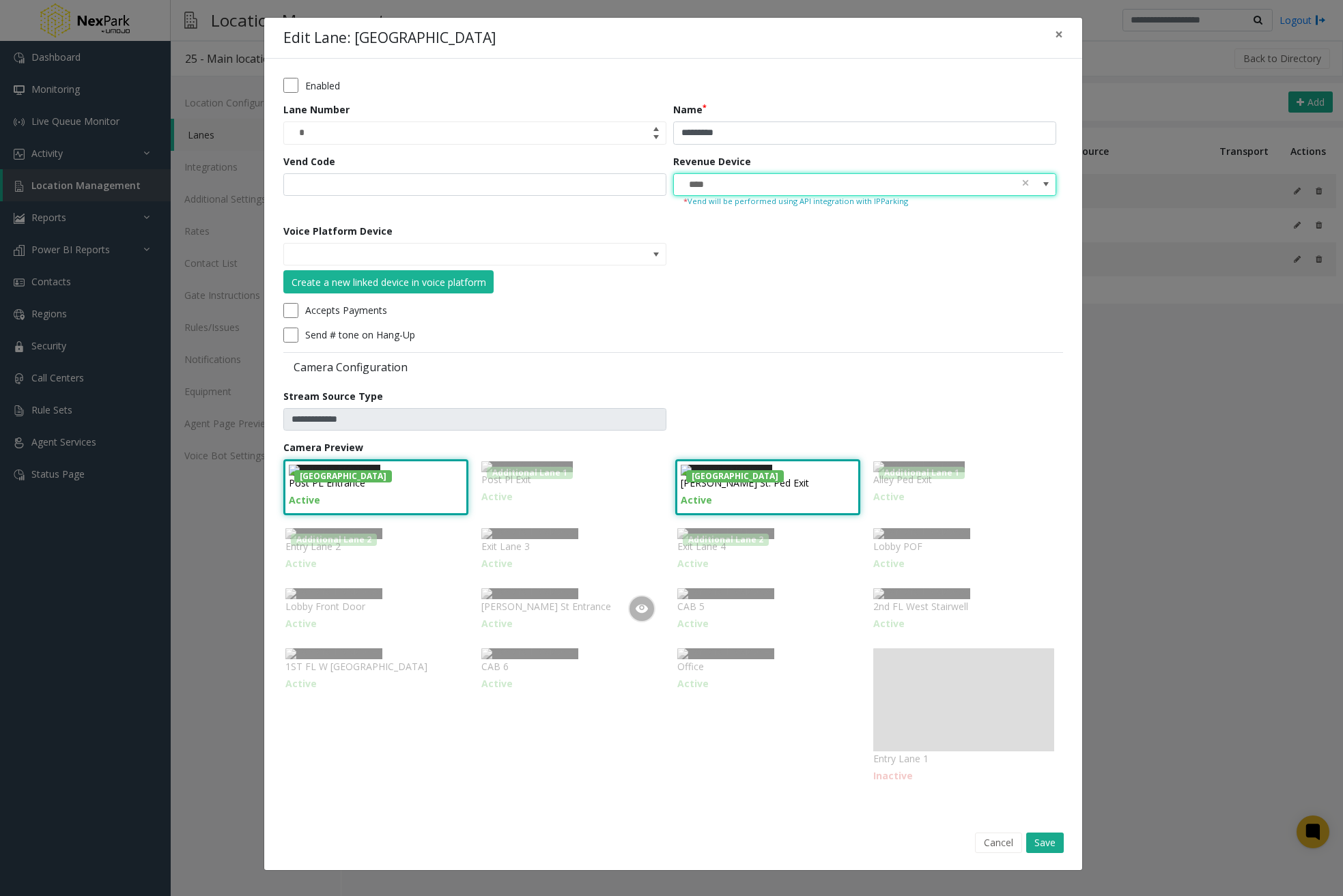
scroll to position [272, 0]
click at [1034, 851] on button "Save" at bounding box center [1045, 843] width 38 height 20
